Goal: Task Accomplishment & Management: Use online tool/utility

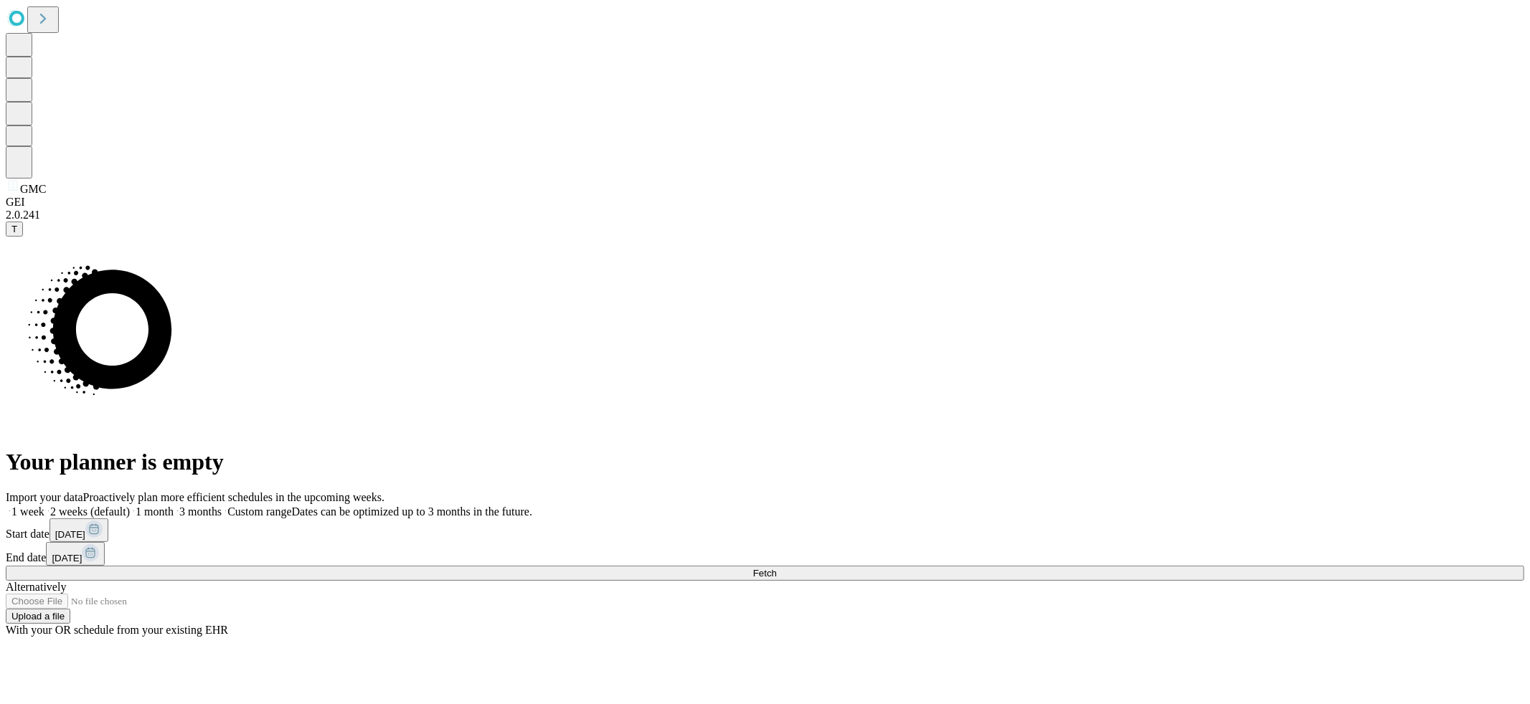
click at [777, 568] on span "Fetch" at bounding box center [765, 573] width 24 height 11
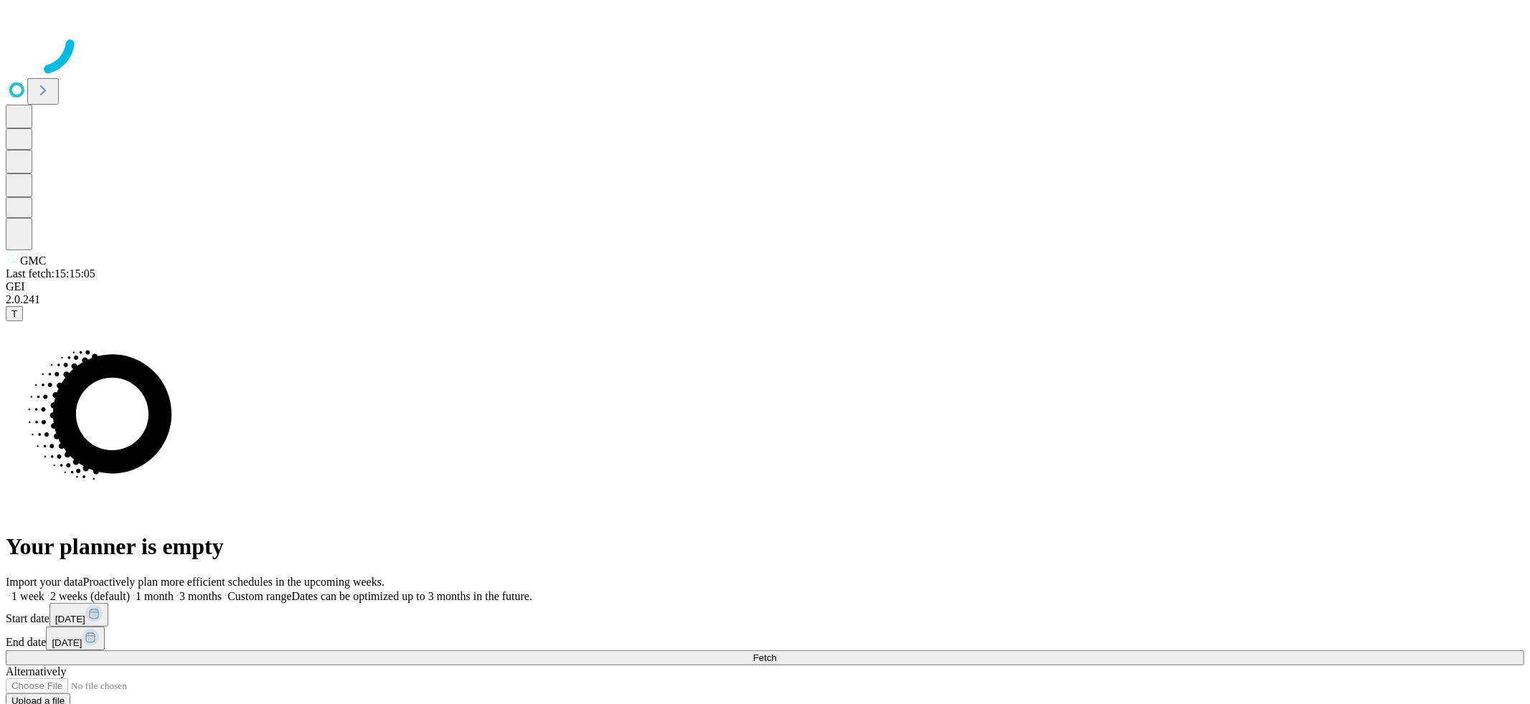
click at [888, 77] on div at bounding box center [765, 42] width 1518 height 72
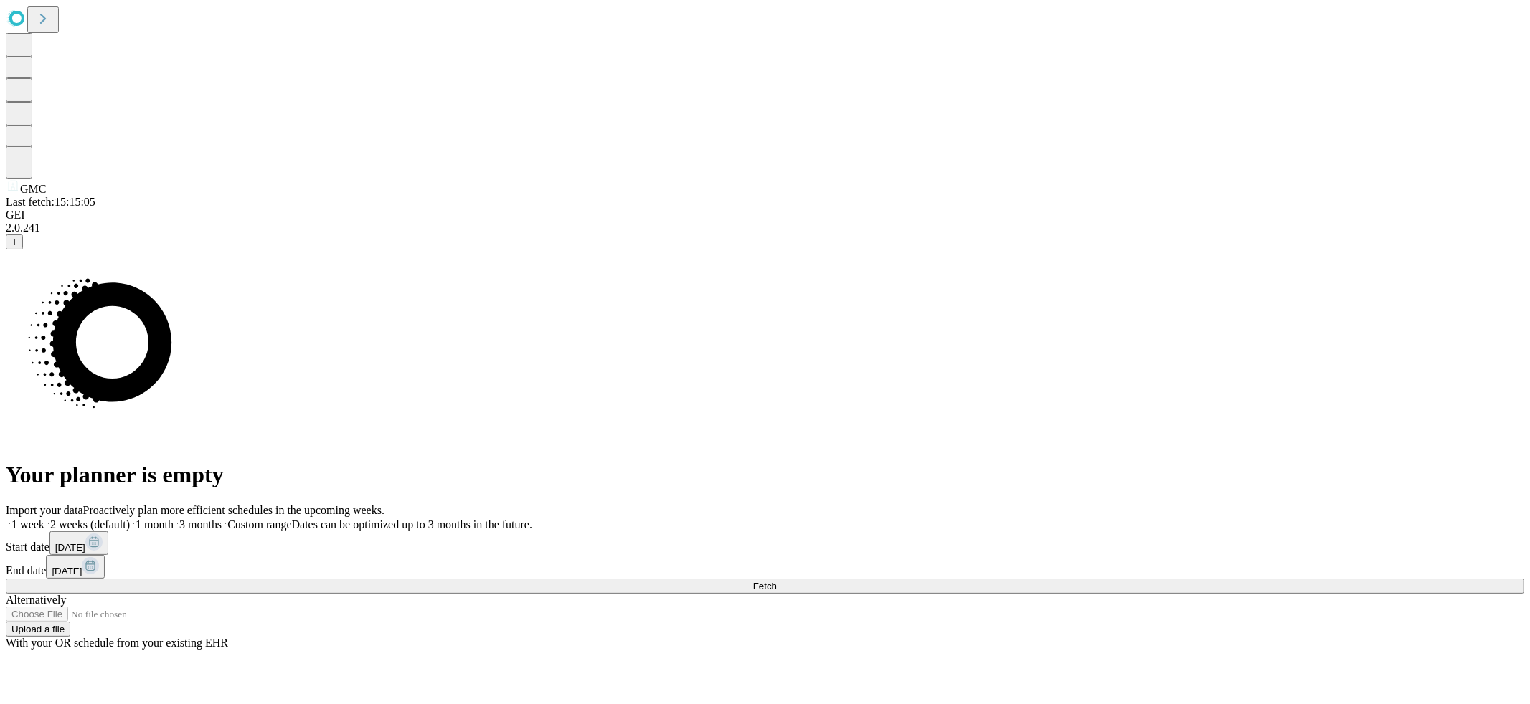
click at [1200, 579] on button "Fetch" at bounding box center [765, 586] width 1518 height 15
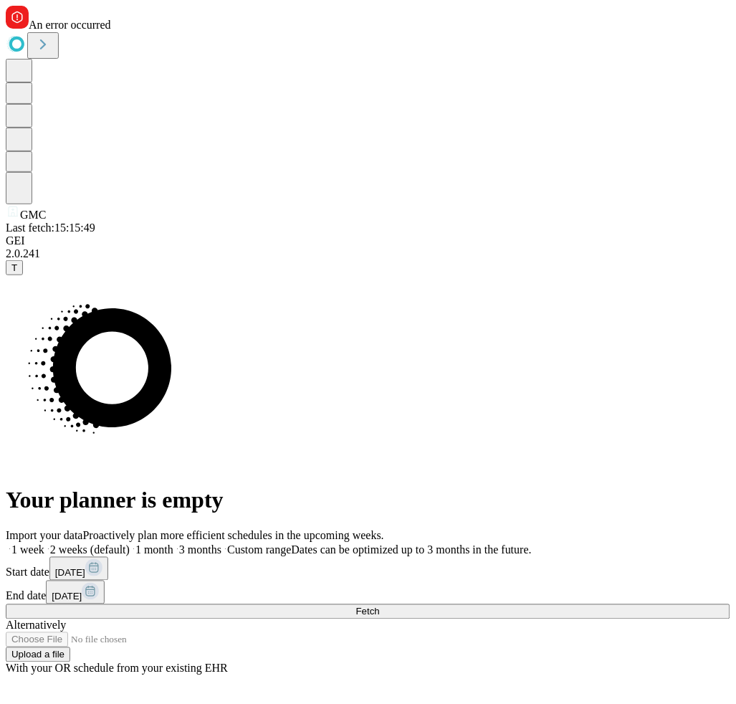
click at [571, 605] on button "Fetch" at bounding box center [368, 612] width 725 height 15
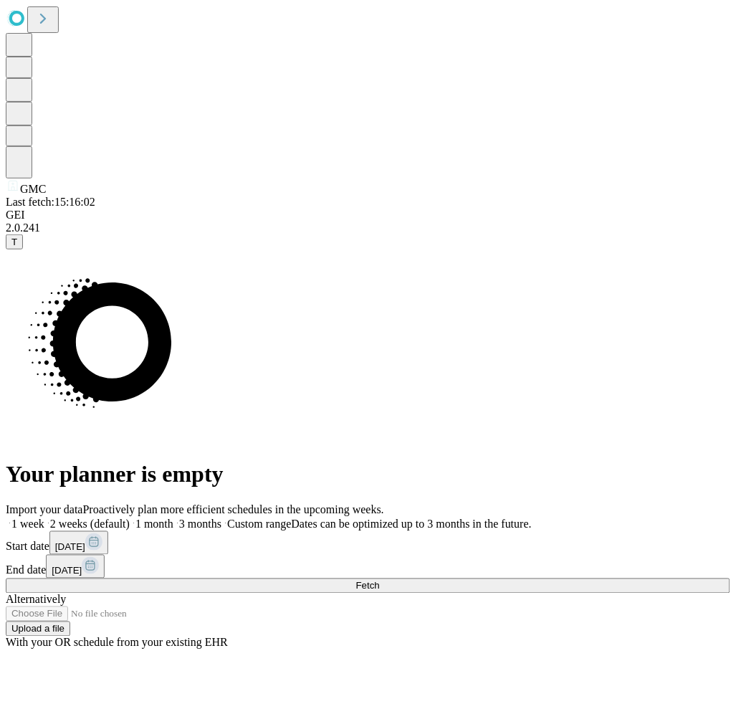
click at [623, 579] on button "Fetch" at bounding box center [368, 586] width 725 height 15
click at [616, 579] on button "Fetch" at bounding box center [368, 586] width 725 height 15
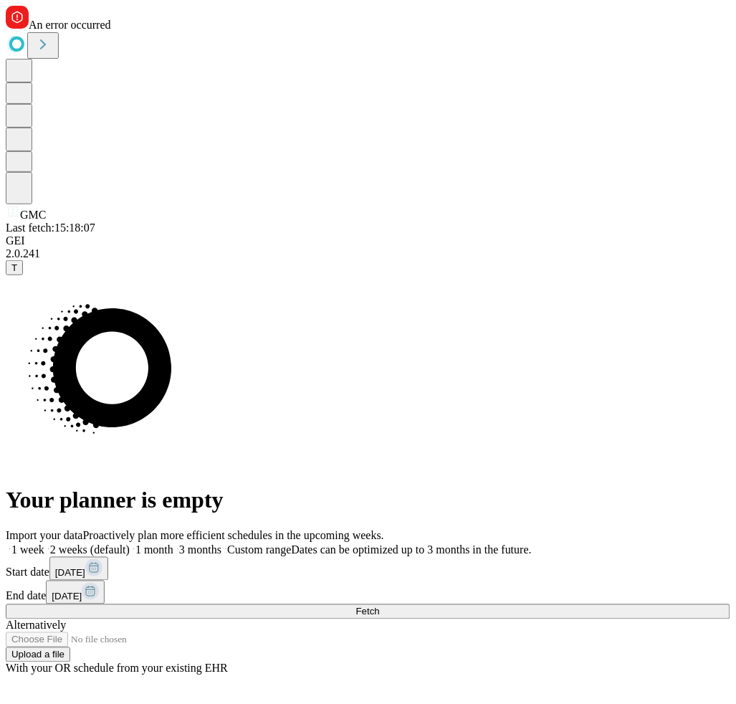
click at [17, 273] on span "T" at bounding box center [14, 267] width 6 height 11
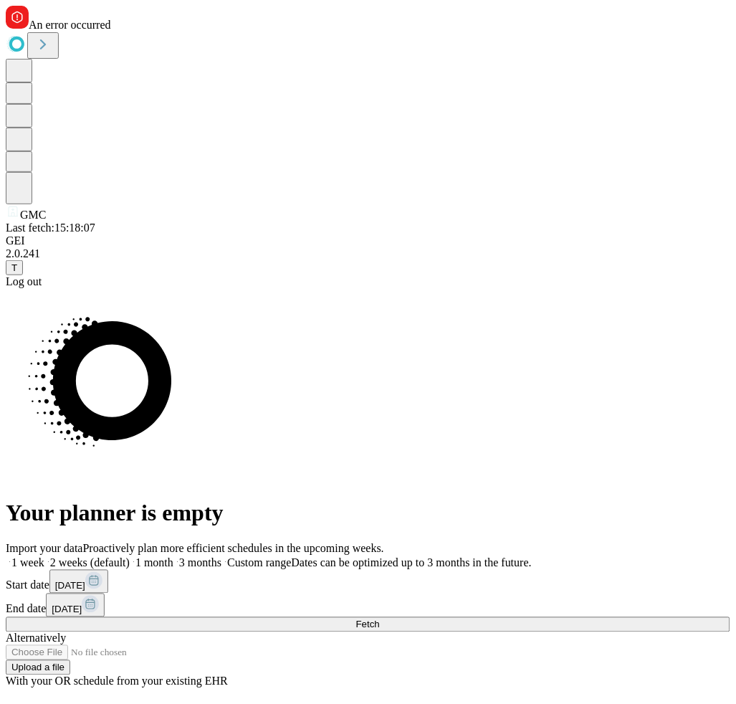
click at [90, 288] on div "Log out" at bounding box center [368, 281] width 725 height 13
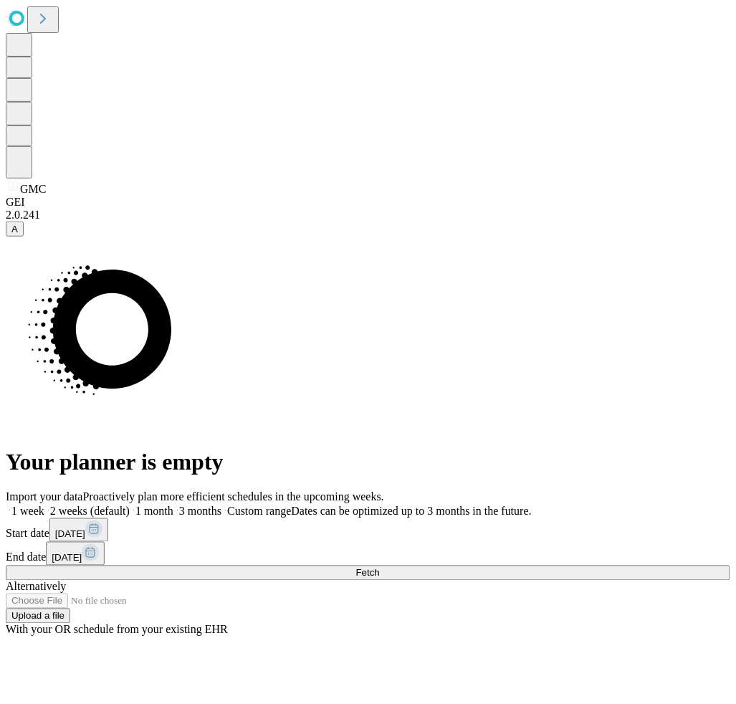
click at [380, 568] on span "Fetch" at bounding box center [368, 573] width 24 height 11
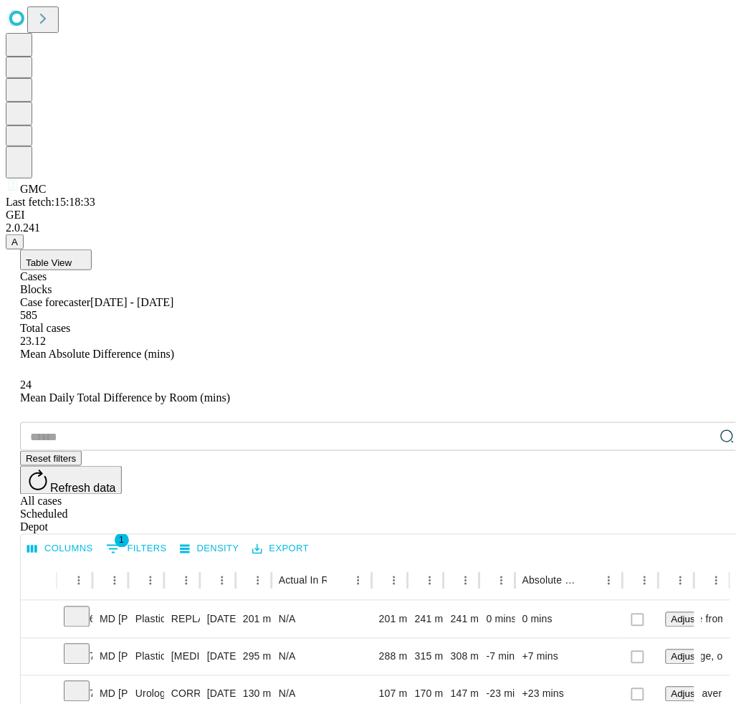
click at [18, 247] on span "A" at bounding box center [14, 242] width 6 height 11
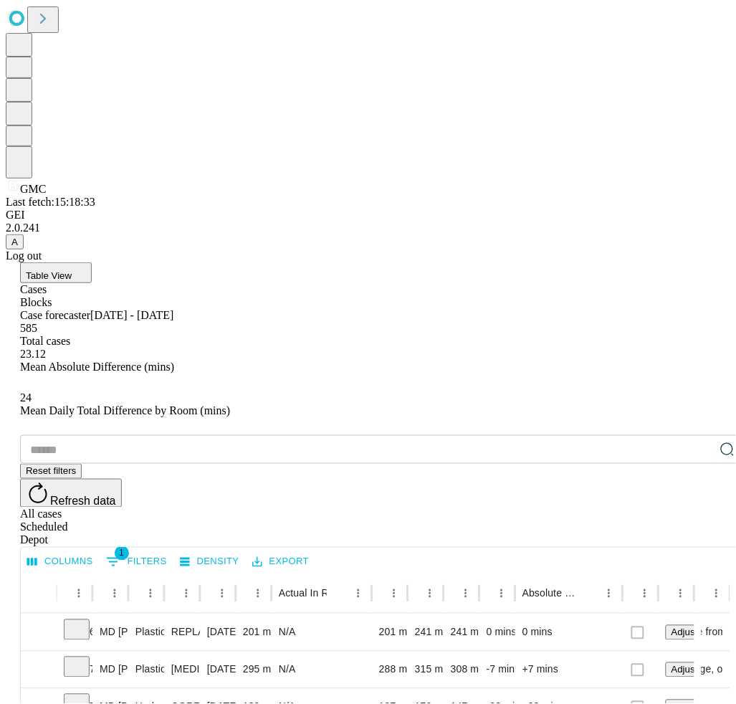
click at [87, 262] on div "Log out" at bounding box center [368, 256] width 725 height 13
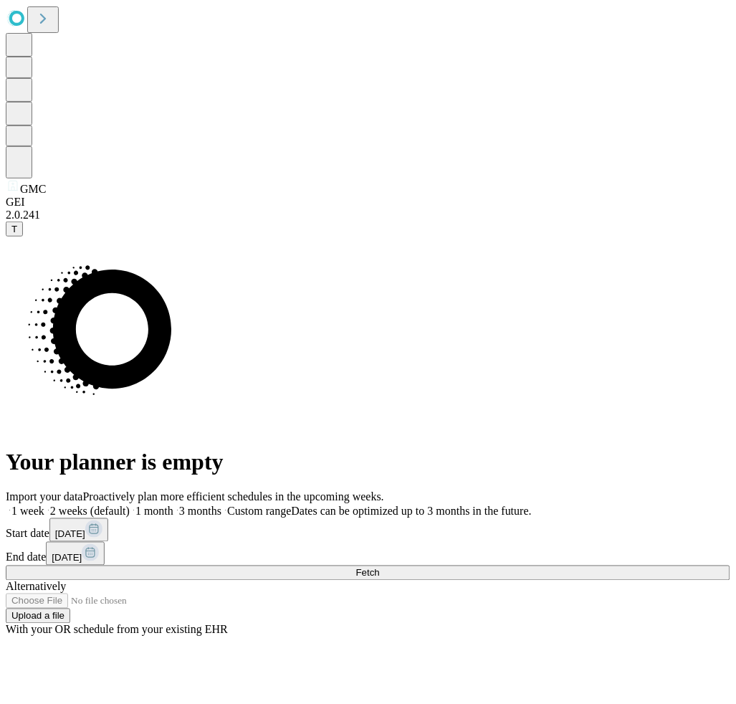
click at [615, 566] on button "Fetch" at bounding box center [368, 573] width 725 height 15
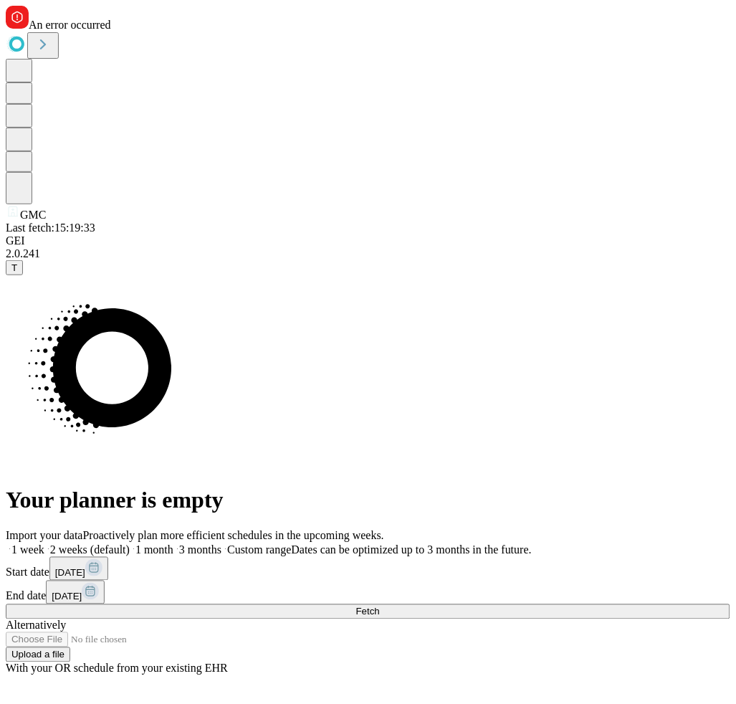
click at [592, 605] on button "Fetch" at bounding box center [368, 612] width 725 height 15
click at [174, 544] on span "1 month" at bounding box center [155, 550] width 38 height 12
click at [380, 607] on span "Fetch" at bounding box center [368, 612] width 24 height 11
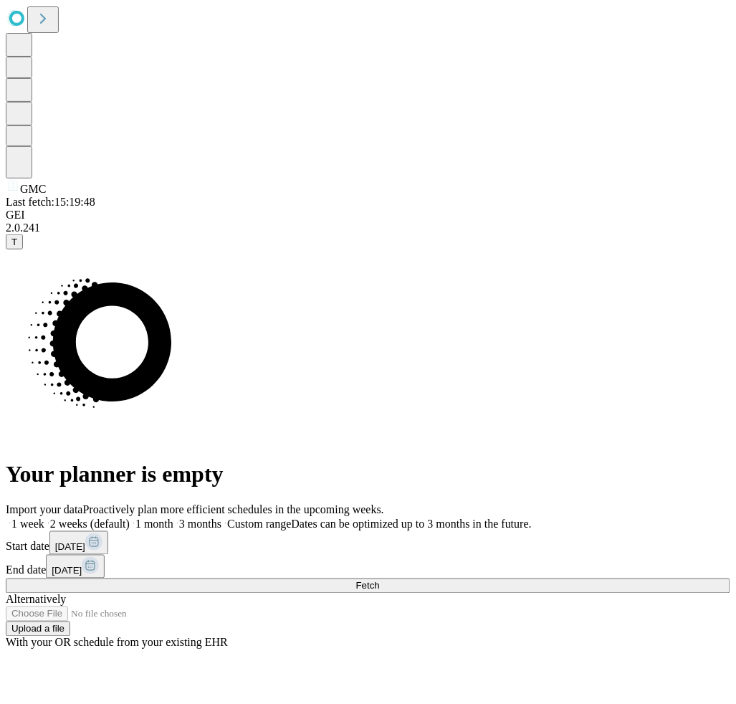
click at [594, 579] on button "Fetch" at bounding box center [368, 586] width 725 height 15
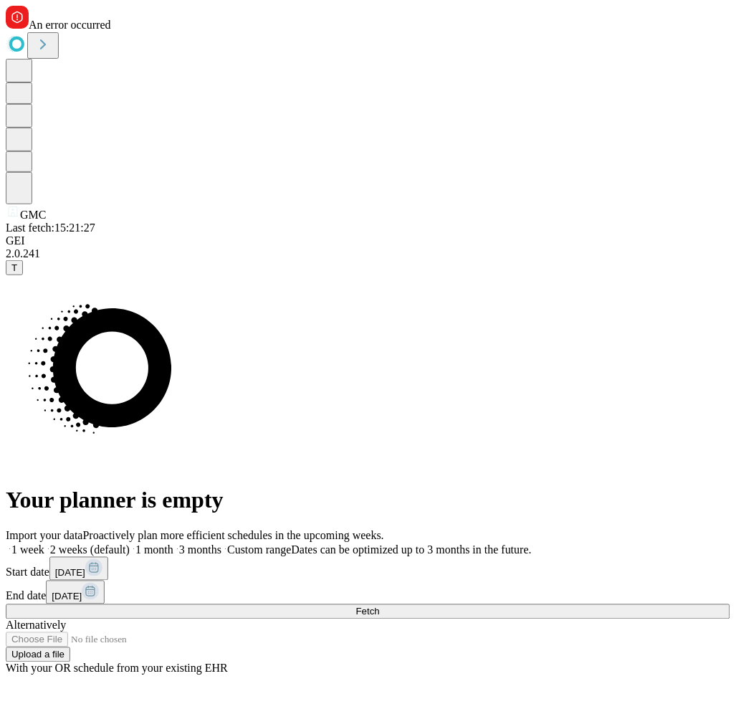
click at [17, 273] on span "T" at bounding box center [14, 267] width 6 height 11
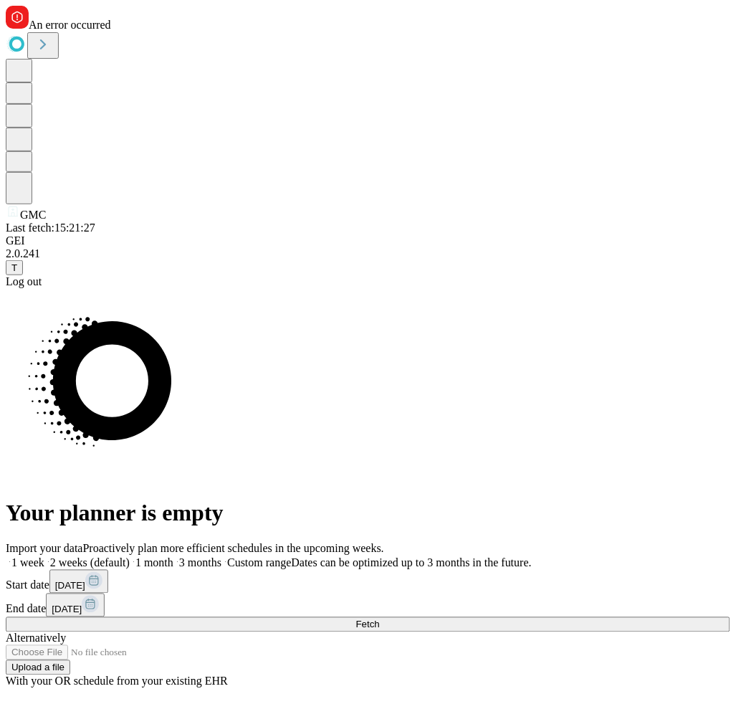
click at [76, 288] on div "Log out" at bounding box center [368, 281] width 725 height 13
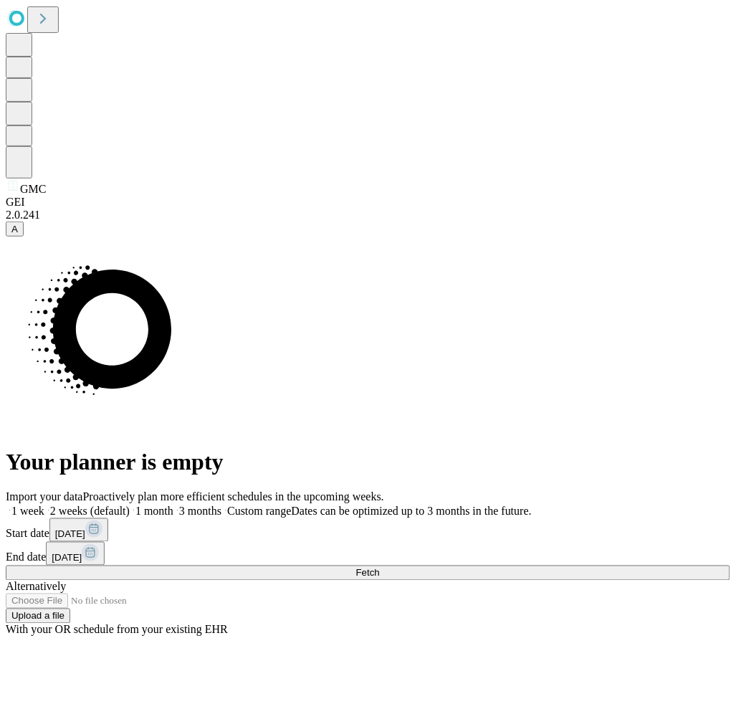
click at [576, 566] on button "Fetch" at bounding box center [368, 573] width 725 height 15
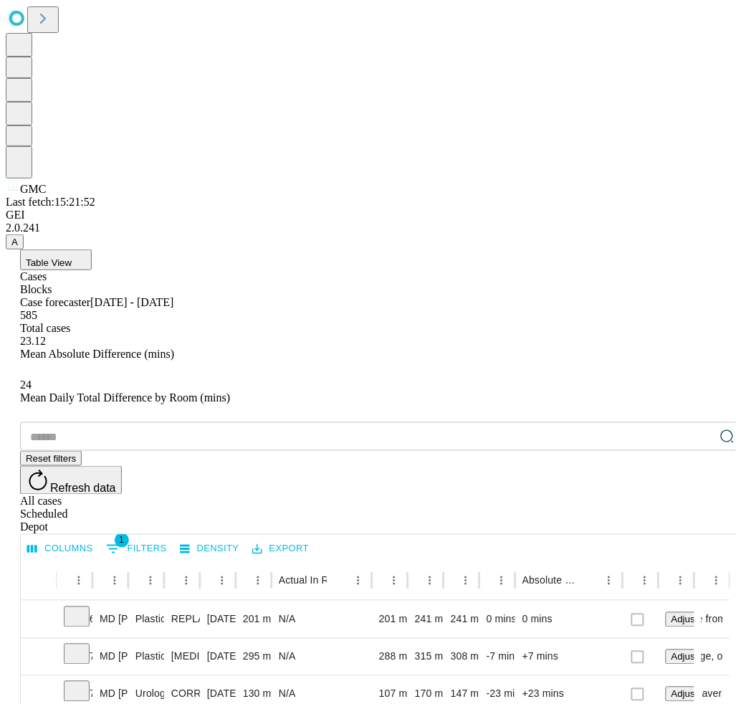
click at [116, 483] on span "Refresh data" at bounding box center [83, 489] width 66 height 12
click at [122, 466] on button "Refresh data" at bounding box center [71, 480] width 102 height 29
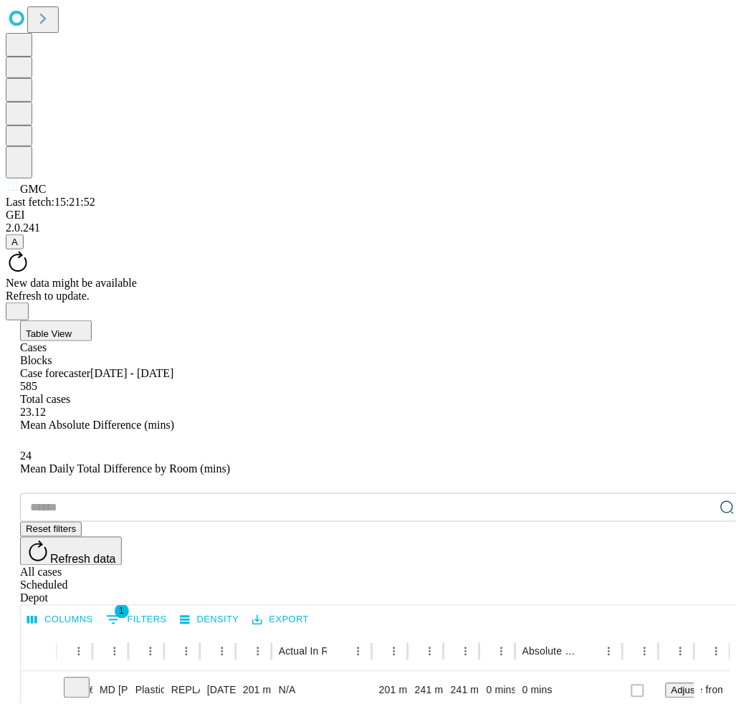
click at [18, 247] on span "A" at bounding box center [14, 242] width 6 height 11
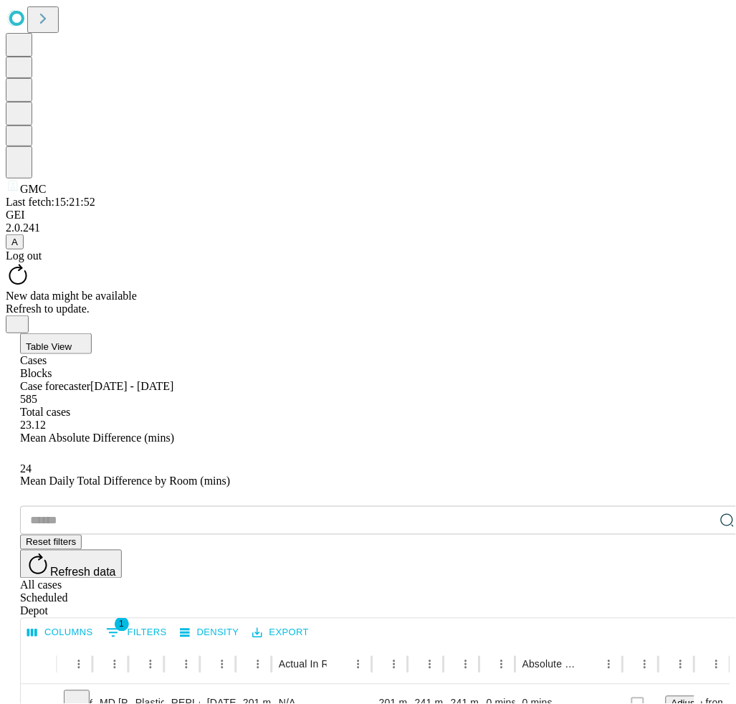
click at [93, 262] on div "Log out" at bounding box center [368, 256] width 725 height 13
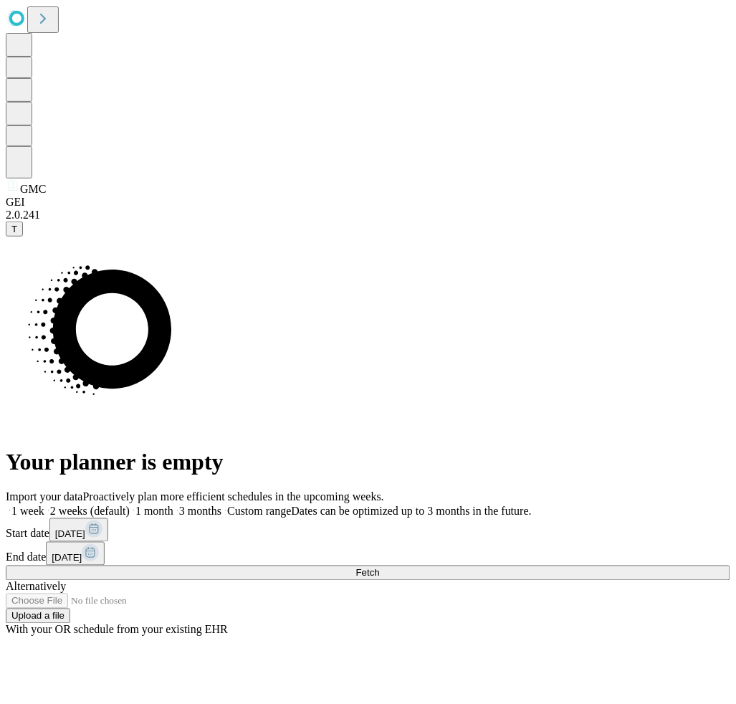
click at [580, 566] on button "Fetch" at bounding box center [368, 573] width 725 height 15
click at [17, 234] on span "T" at bounding box center [14, 229] width 6 height 11
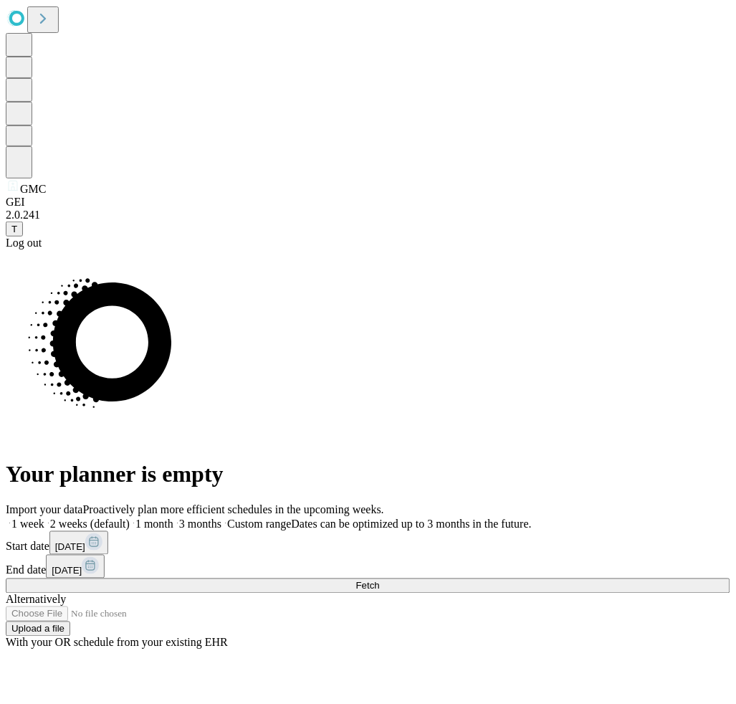
click at [75, 250] on div "Log out" at bounding box center [368, 243] width 725 height 13
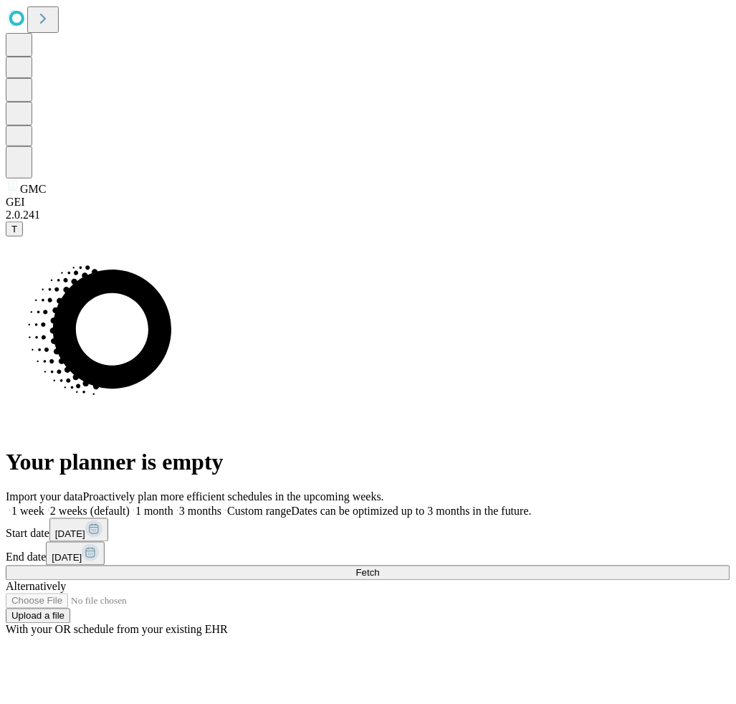
click at [618, 566] on button "Fetch" at bounding box center [368, 573] width 725 height 15
click at [380, 568] on span "Fetch" at bounding box center [368, 573] width 24 height 11
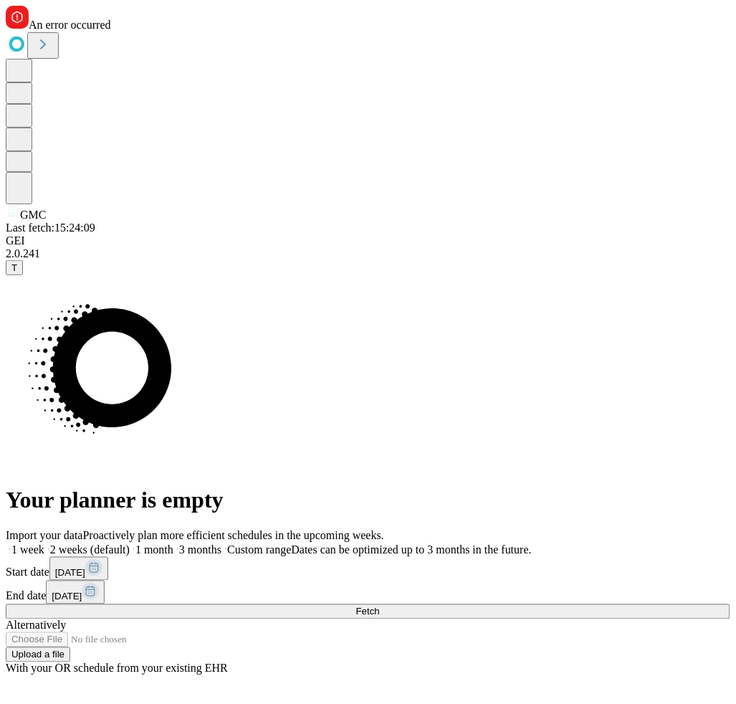
click at [622, 605] on button "Fetch" at bounding box center [368, 612] width 725 height 15
click at [380, 607] on span "Fetch" at bounding box center [368, 612] width 24 height 11
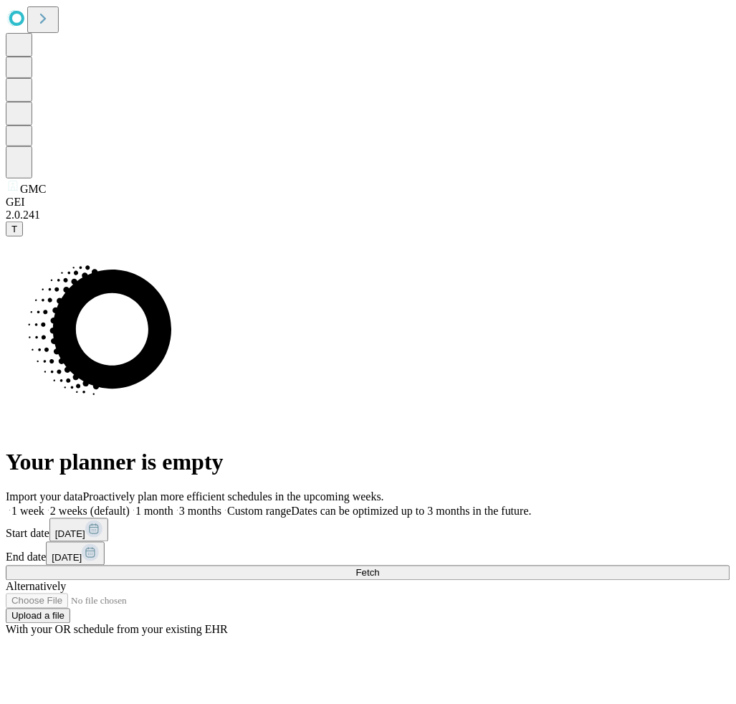
click at [577, 566] on button "Fetch" at bounding box center [368, 573] width 725 height 15
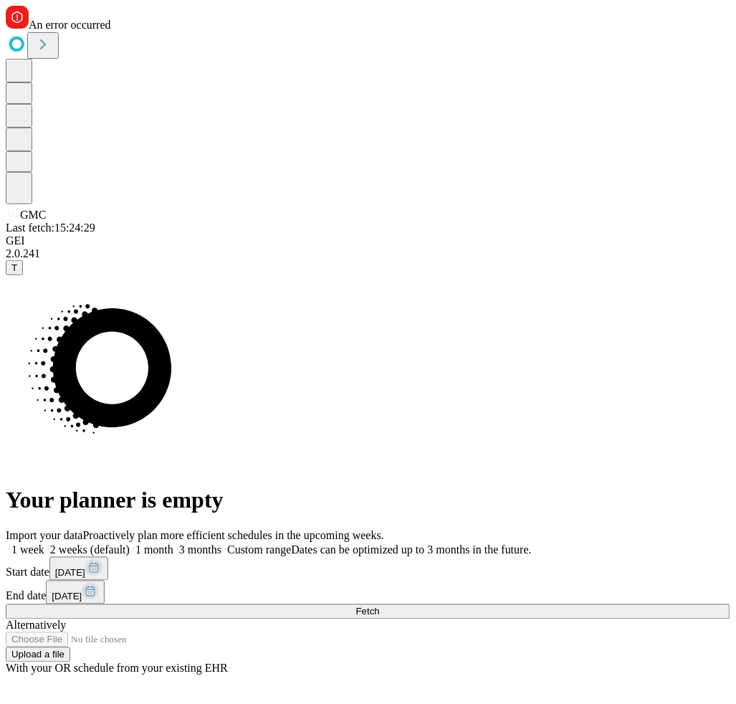
click at [17, 273] on span "T" at bounding box center [14, 267] width 6 height 11
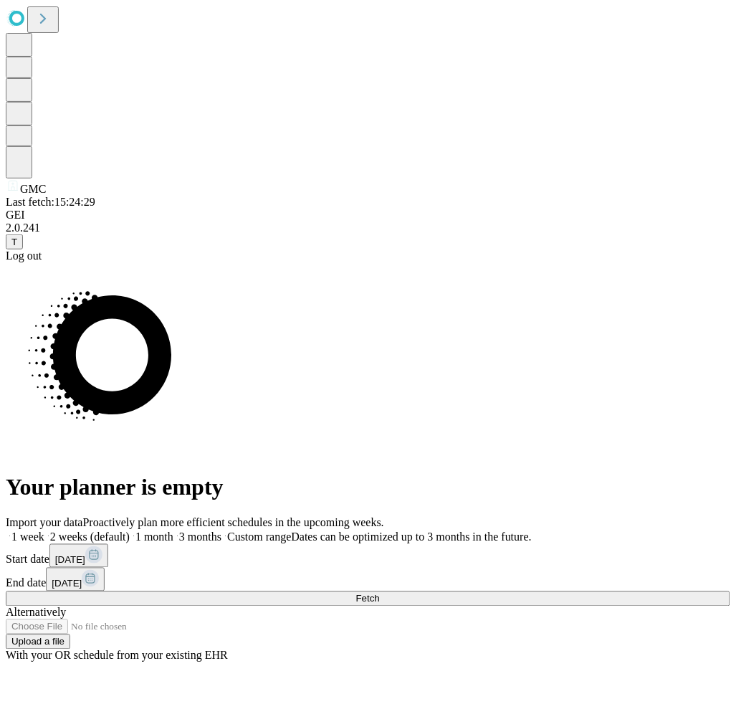
click at [70, 262] on div "Log out" at bounding box center [368, 256] width 725 height 13
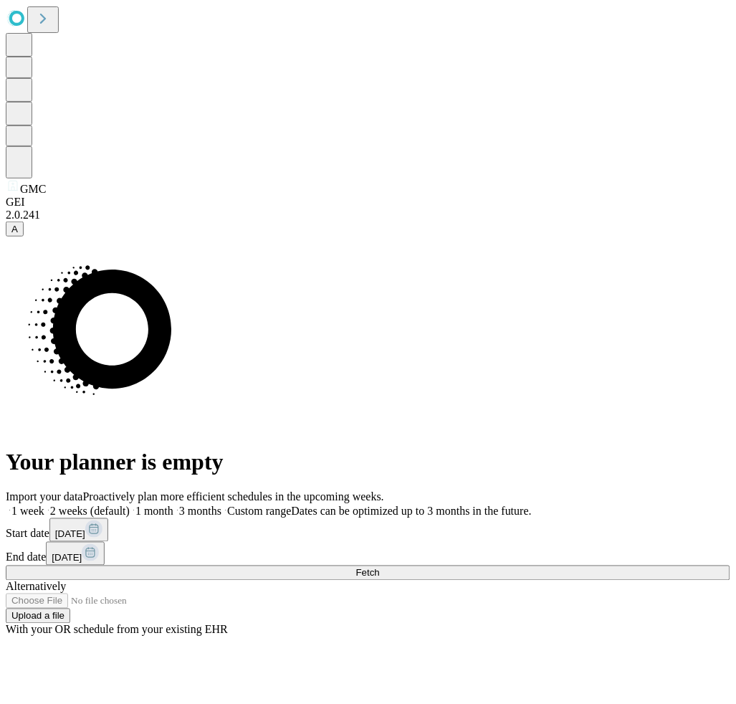
click at [567, 566] on button "Fetch" at bounding box center [368, 573] width 725 height 15
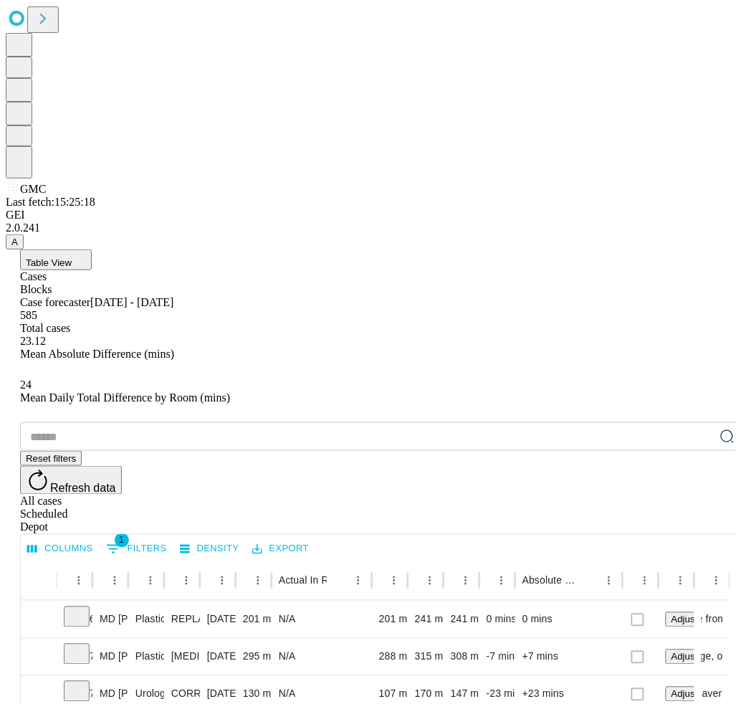
click at [18, 247] on span "A" at bounding box center [14, 242] width 6 height 11
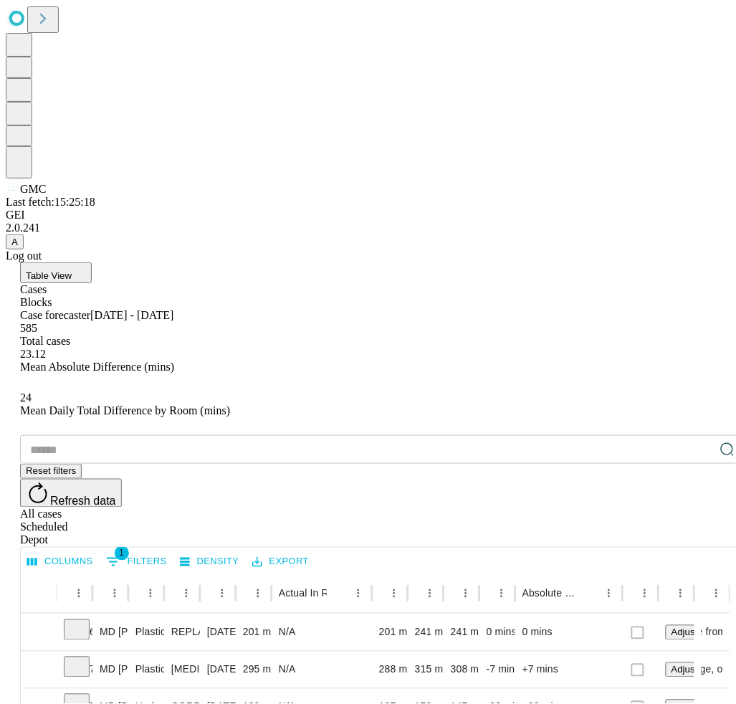
click at [92, 262] on div "Log out" at bounding box center [368, 256] width 725 height 13
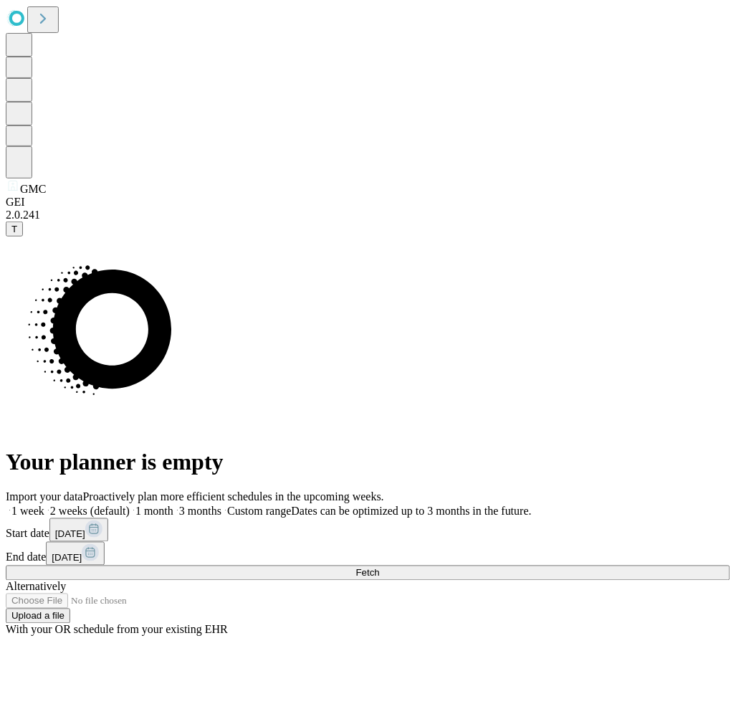
click at [380, 568] on span "Fetch" at bounding box center [368, 573] width 24 height 11
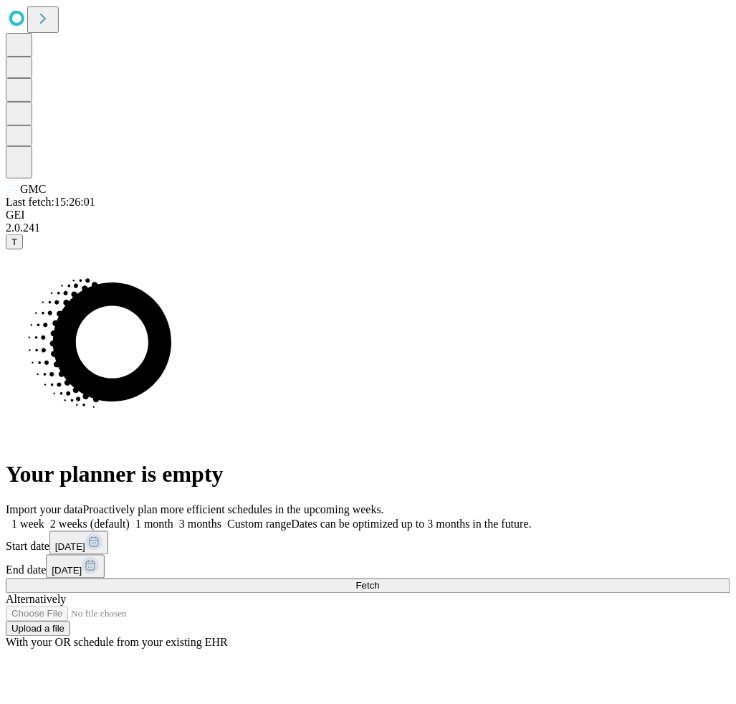
click at [380, 581] on span "Fetch" at bounding box center [368, 586] width 24 height 11
click at [564, 579] on button "Fetch" at bounding box center [368, 586] width 725 height 15
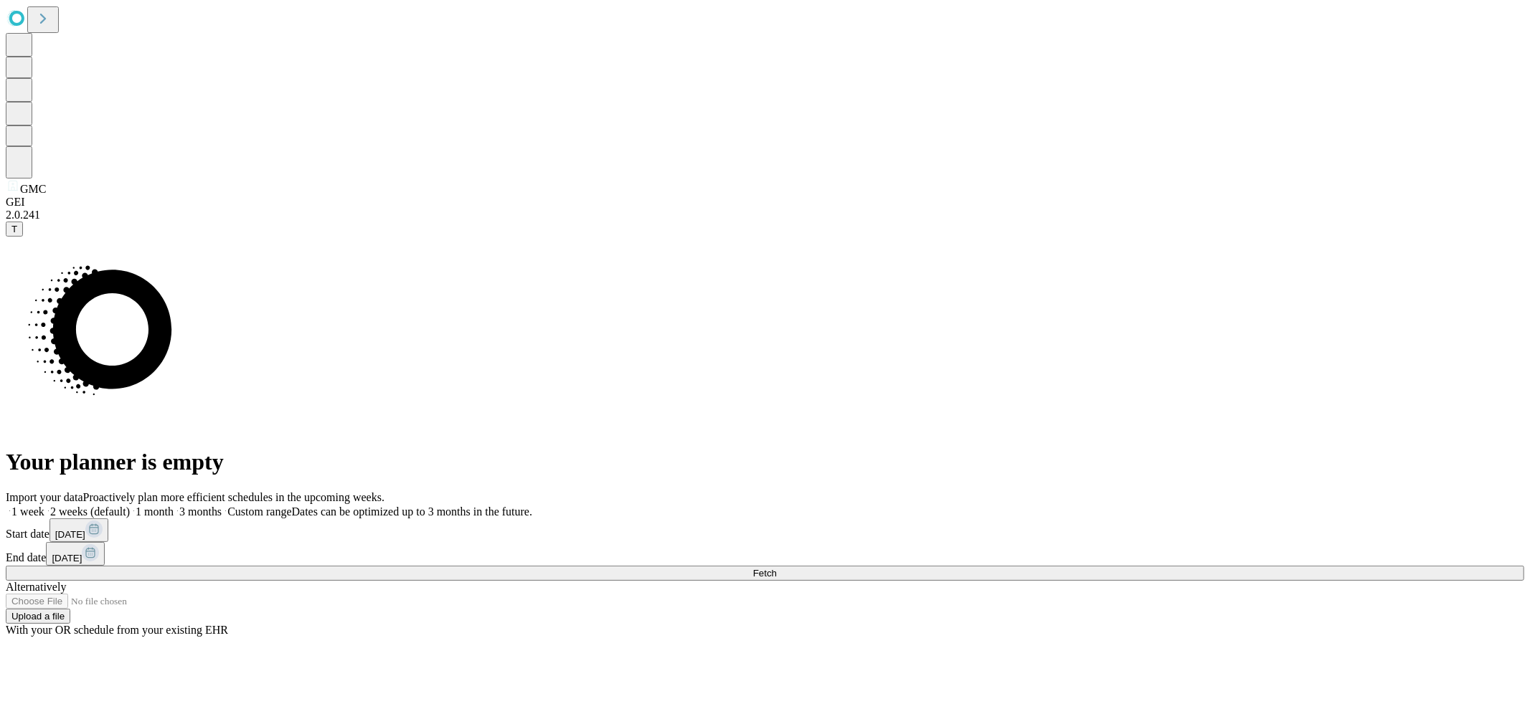
click at [1230, 494] on div "Import your data Proactively plan more efficient schedules in the upcoming week…" at bounding box center [765, 564] width 1518 height 146
click at [777, 568] on span "Fetch" at bounding box center [765, 573] width 24 height 11
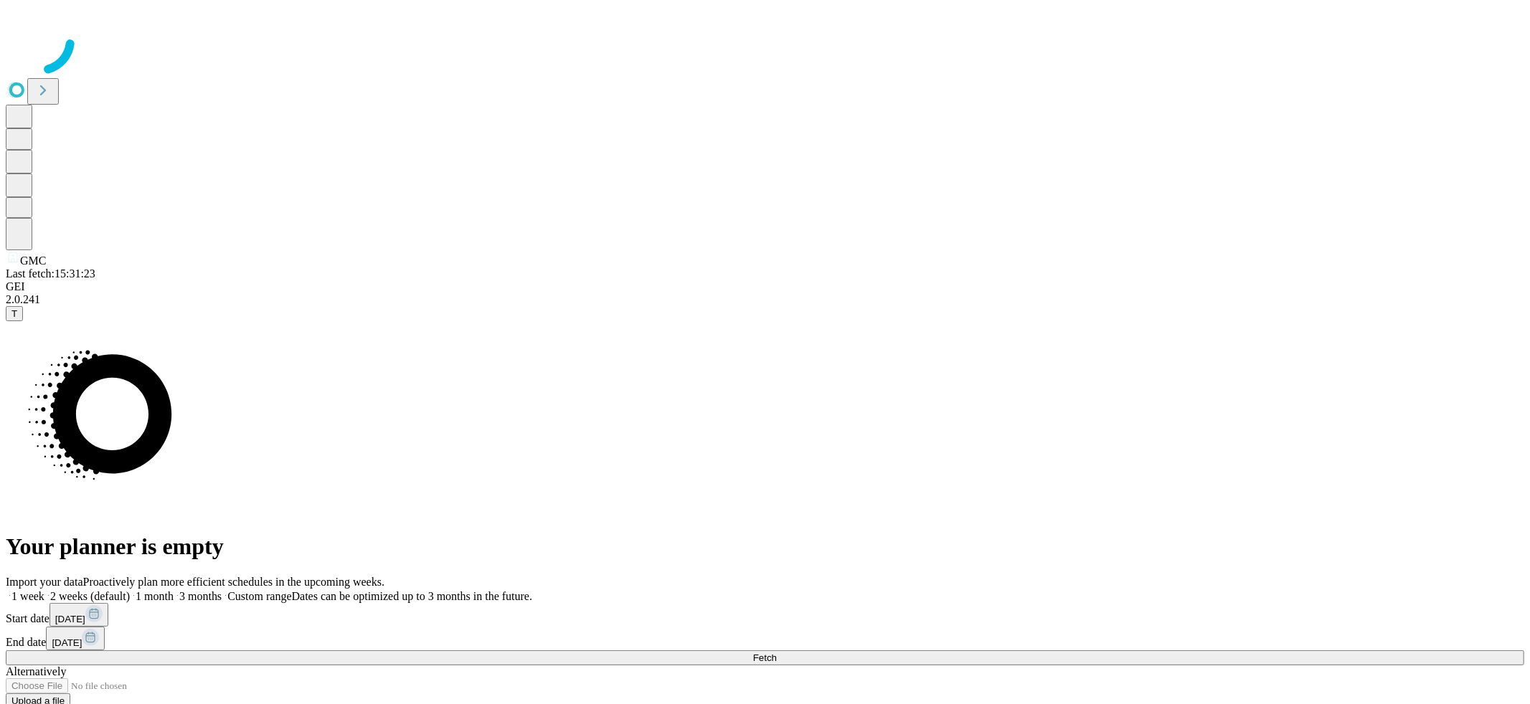
click at [746, 77] on div at bounding box center [765, 42] width 1518 height 72
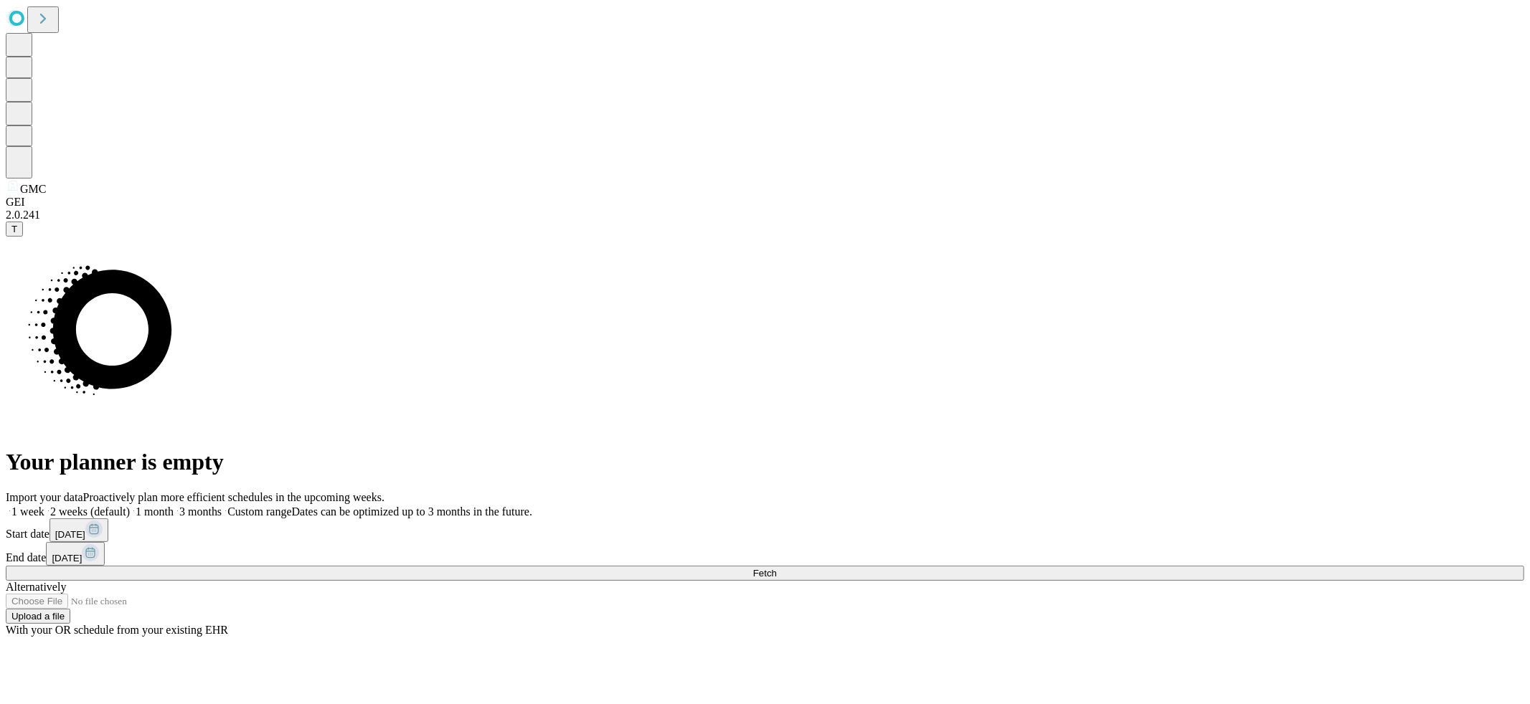
click at [1125, 566] on button "Fetch" at bounding box center [765, 573] width 1518 height 15
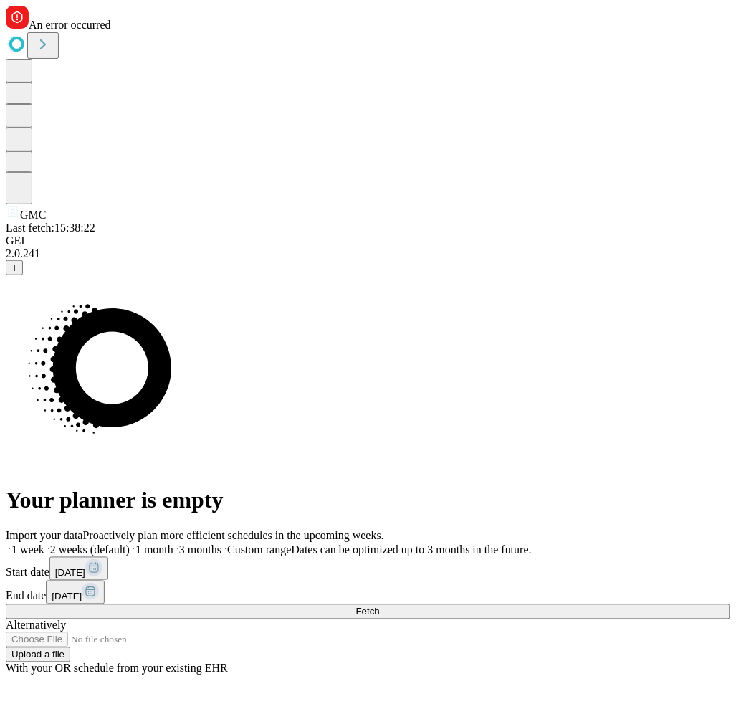
click at [577, 605] on button "Fetch" at bounding box center [368, 612] width 725 height 15
click at [380, 607] on span "Fetch" at bounding box center [368, 612] width 24 height 11
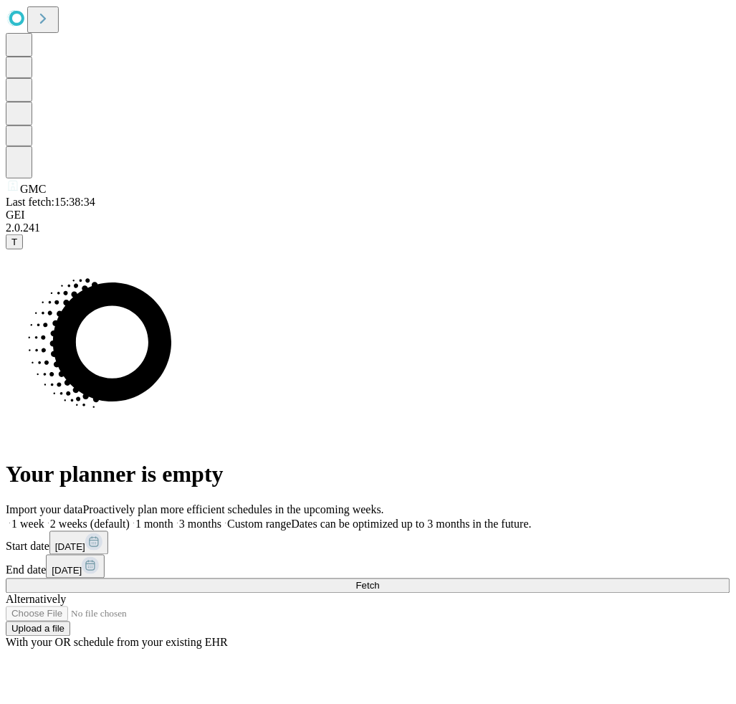
click at [636, 579] on button "Fetch" at bounding box center [368, 586] width 725 height 15
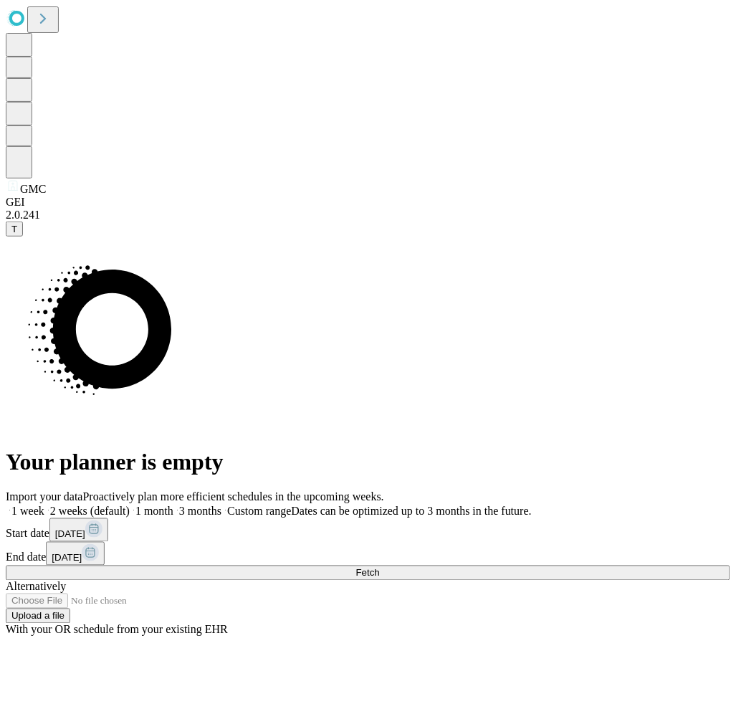
click at [174, 506] on span at bounding box center [174, 512] width 0 height 12
click at [592, 566] on button "Fetch" at bounding box center [368, 573] width 725 height 15
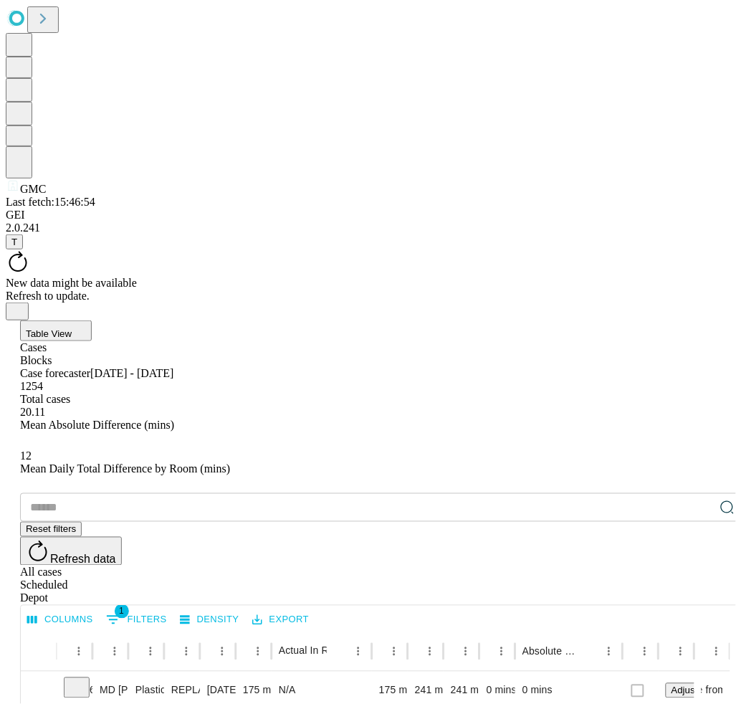
click at [328, 277] on div "New data might be available" at bounding box center [368, 283] width 725 height 13
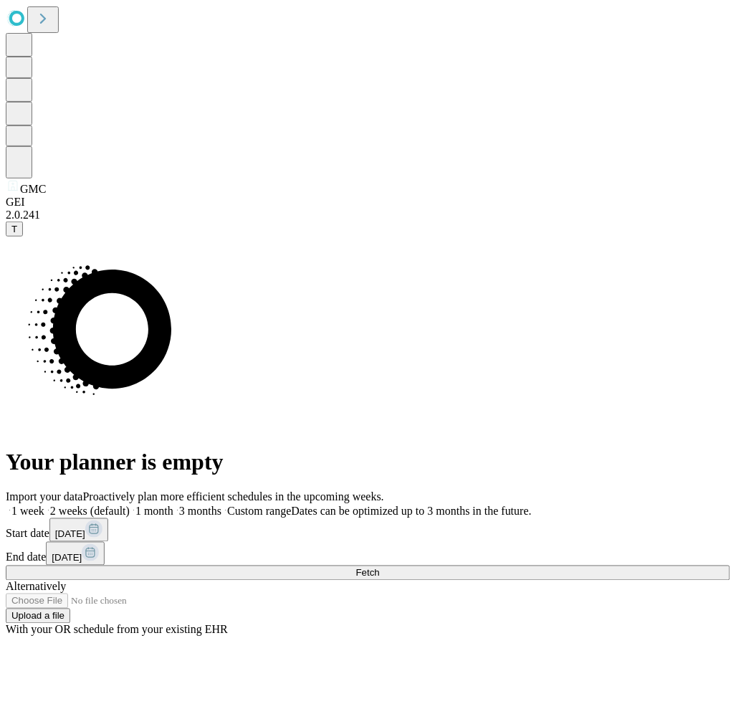
click at [574, 566] on button "Fetch" at bounding box center [368, 573] width 725 height 15
click at [575, 566] on button "Fetch" at bounding box center [368, 573] width 725 height 15
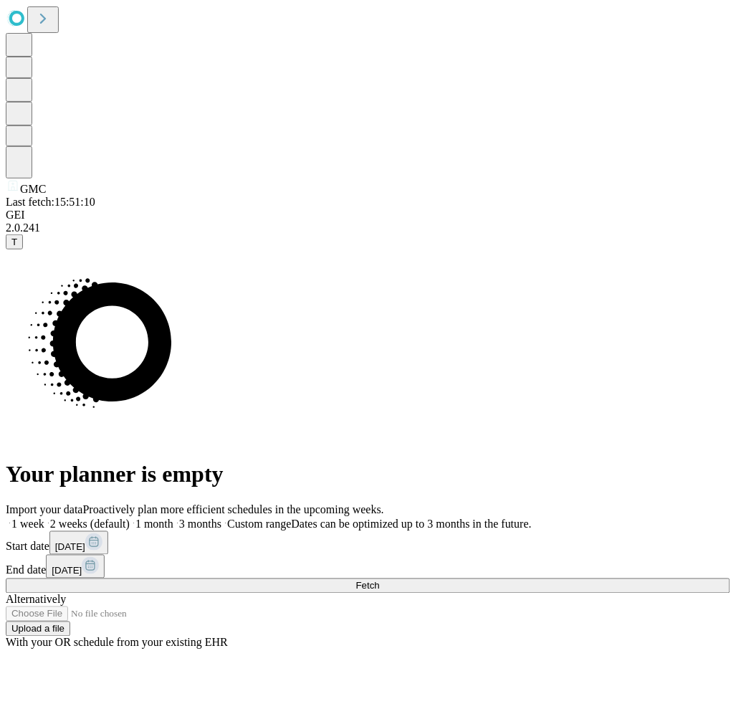
click at [222, 518] on label "3 months" at bounding box center [198, 524] width 48 height 12
click at [380, 581] on span "Fetch" at bounding box center [368, 586] width 24 height 11
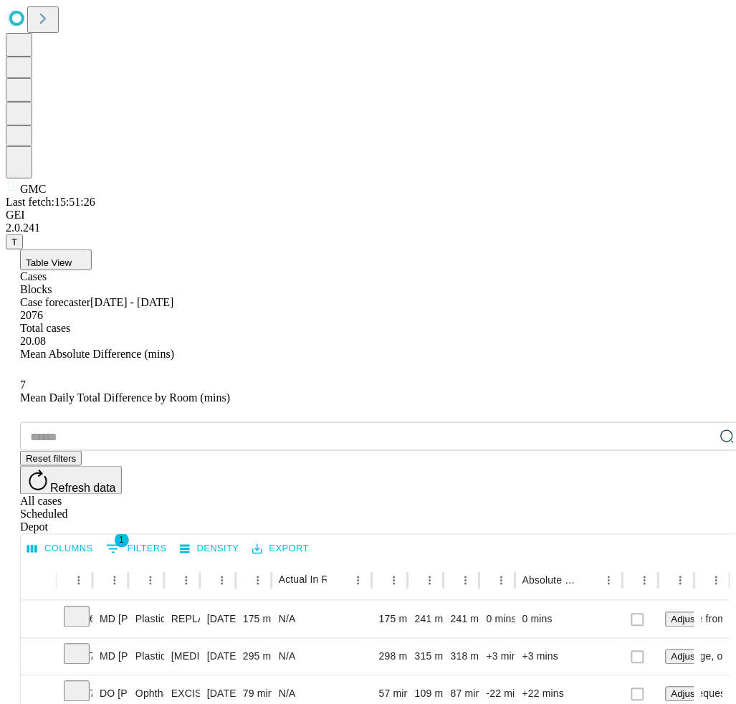
click at [122, 466] on button "Refresh data" at bounding box center [71, 480] width 102 height 29
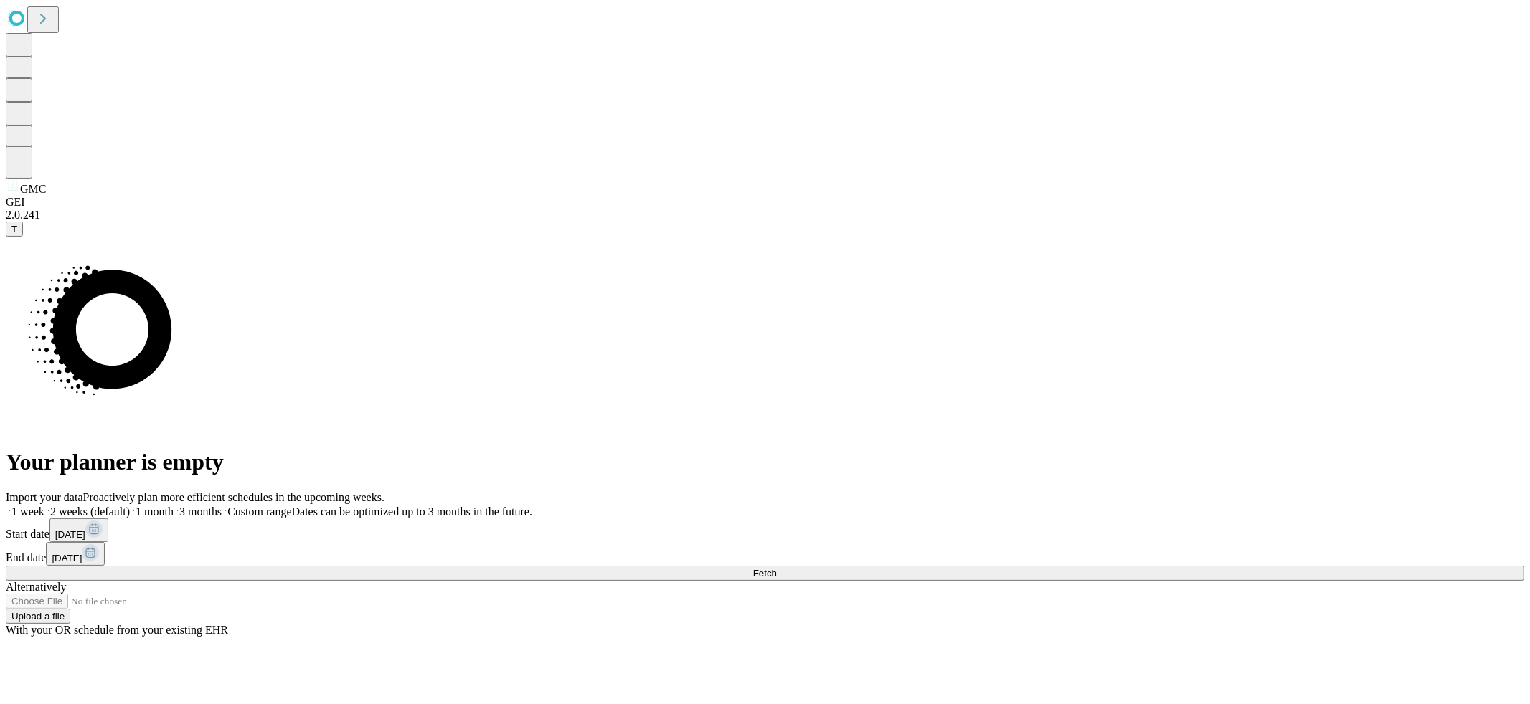
click at [1186, 566] on button "Fetch" at bounding box center [765, 573] width 1518 height 15
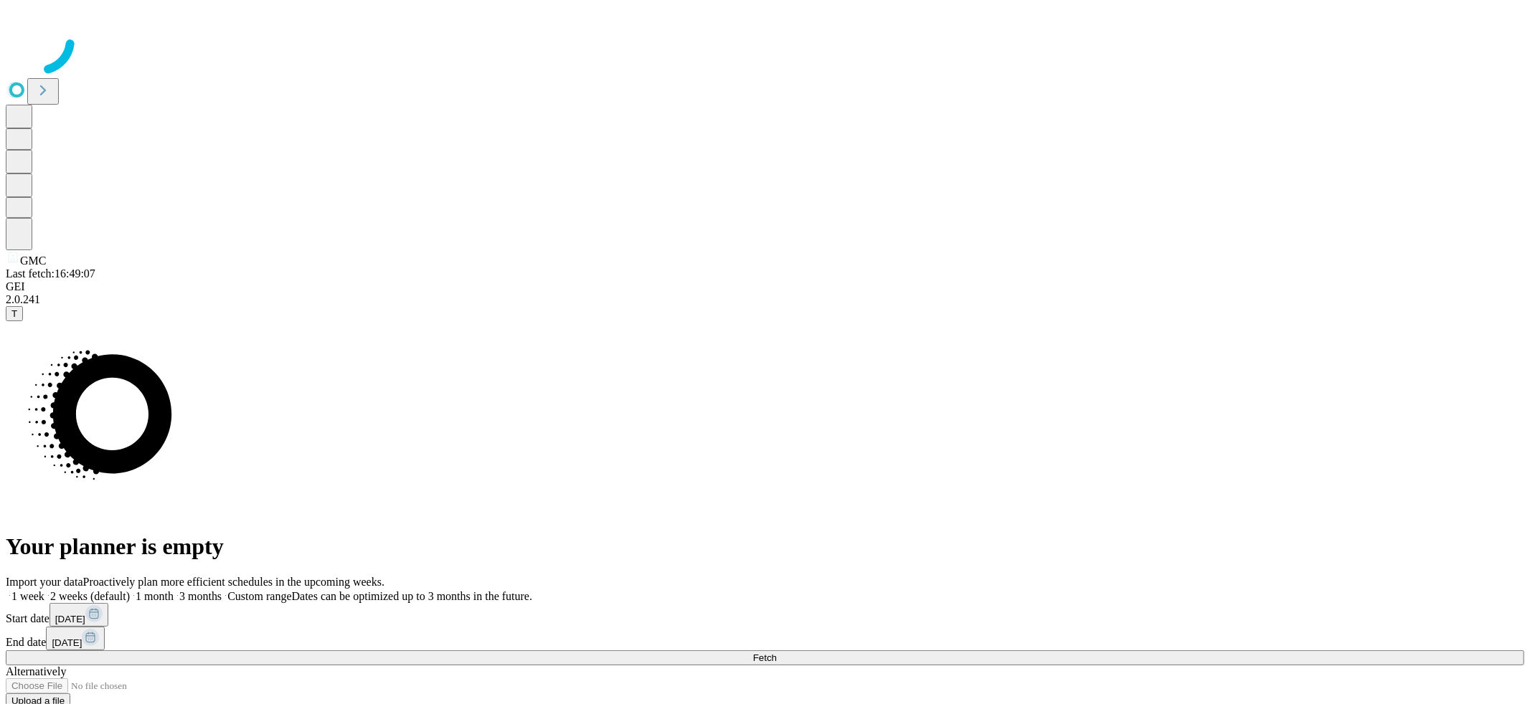
click at [594, 77] on div at bounding box center [765, 42] width 1518 height 72
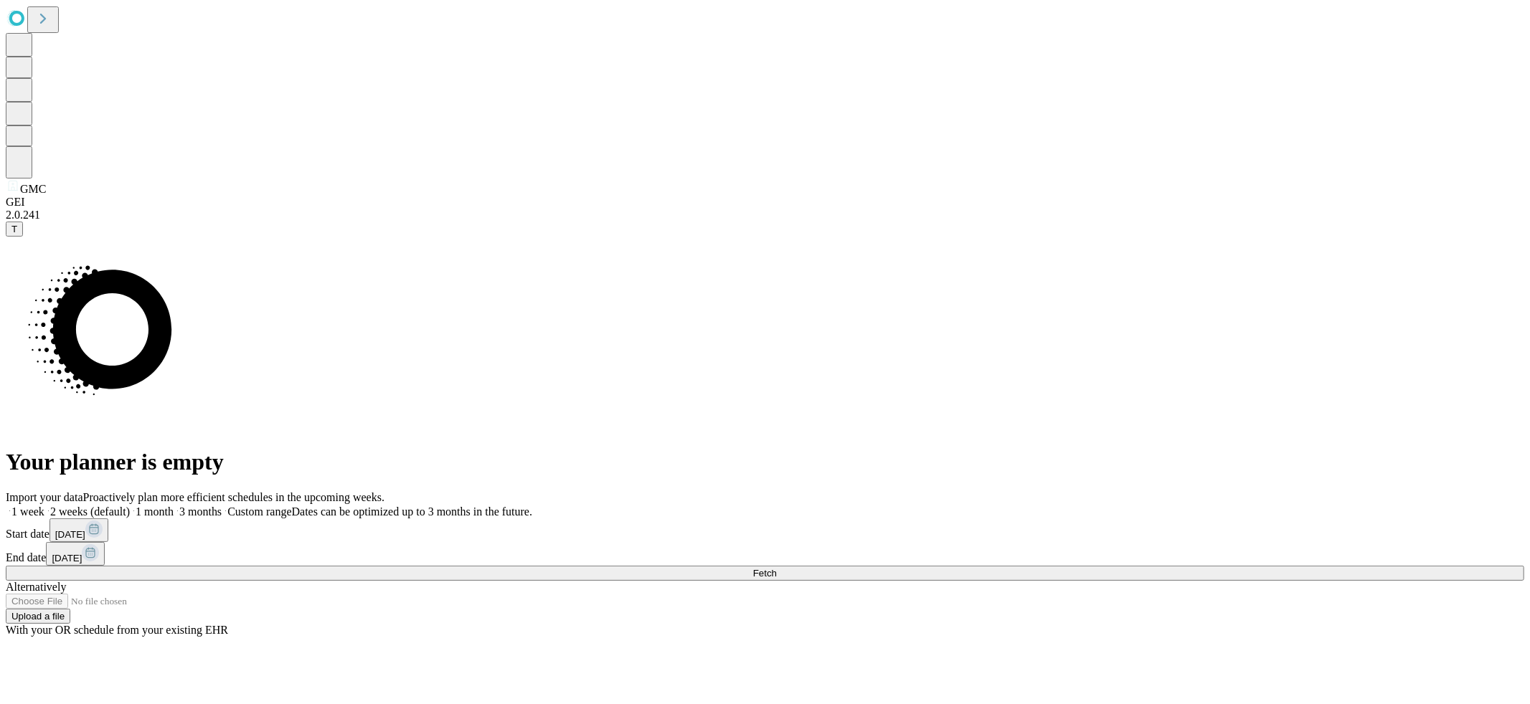
click at [222, 506] on span "3 months" at bounding box center [200, 512] width 42 height 12
click at [777, 568] on span "Fetch" at bounding box center [765, 573] width 24 height 11
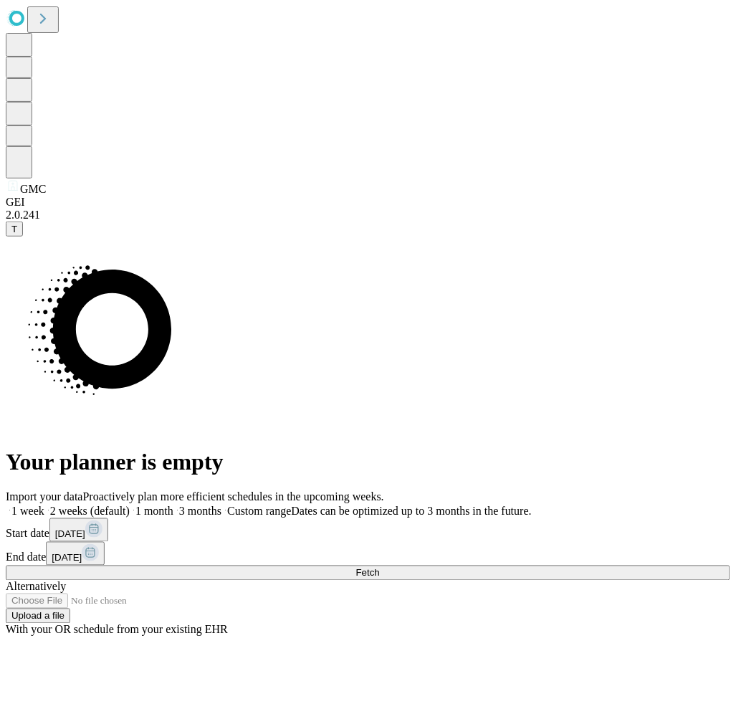
click at [380, 568] on span "Fetch" at bounding box center [368, 573] width 24 height 11
click at [222, 506] on span "3 months" at bounding box center [200, 512] width 42 height 12
click at [626, 566] on button "Fetch" at bounding box center [368, 573] width 725 height 15
